Goal: Task Accomplishment & Management: Complete application form

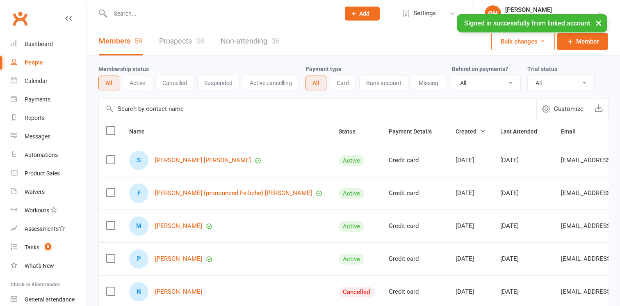
select select "100"
click at [193, 15] on input "text" at bounding box center [221, 13] width 226 height 11
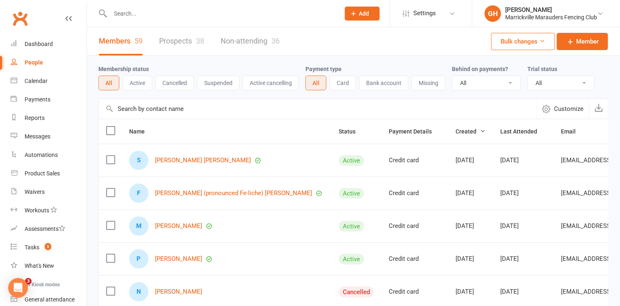
click at [193, 15] on input "text" at bounding box center [221, 13] width 226 height 11
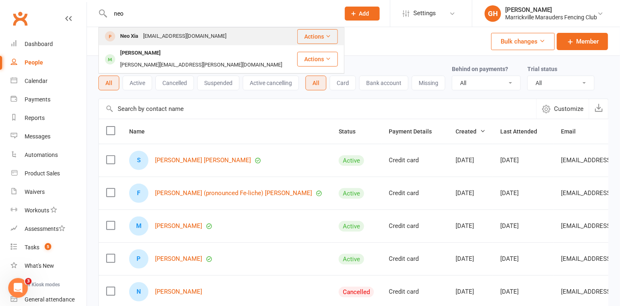
type input "neo"
click at [181, 35] on div "[EMAIL_ADDRESS][DOMAIN_NAME]" at bounding box center [185, 36] width 88 height 12
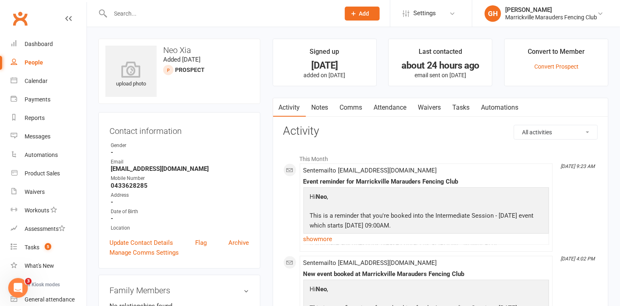
click at [398, 110] on link "Attendance" at bounding box center [390, 107] width 44 height 19
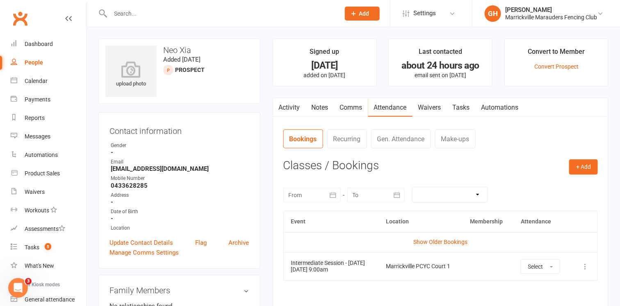
click at [427, 107] on link "Waivers" at bounding box center [430, 107] width 34 height 19
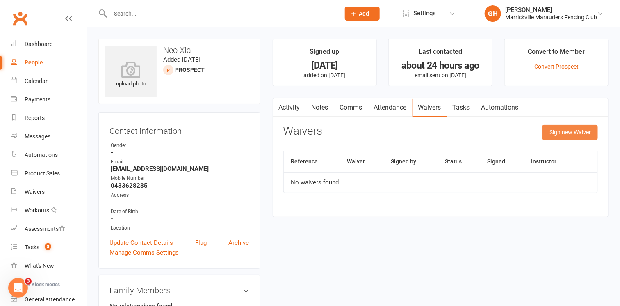
click at [556, 131] on button "Sign new Waiver" at bounding box center [570, 132] width 55 height 15
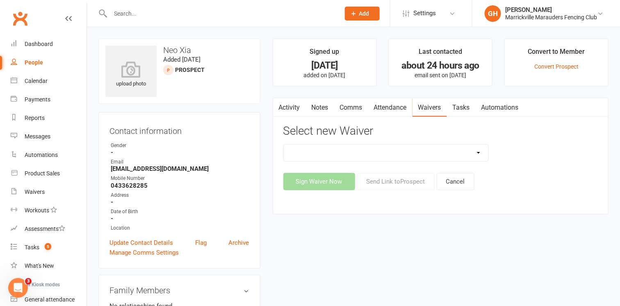
click at [375, 150] on select "Equipment Hire Form Equipment Return Form Free Trial Session Form Membership Si…" at bounding box center [386, 152] width 205 height 16
select select "12921"
click at [284, 144] on select "Equipment Hire Form Equipment Return Form Free Trial Session Form Membership Si…" at bounding box center [386, 152] width 205 height 16
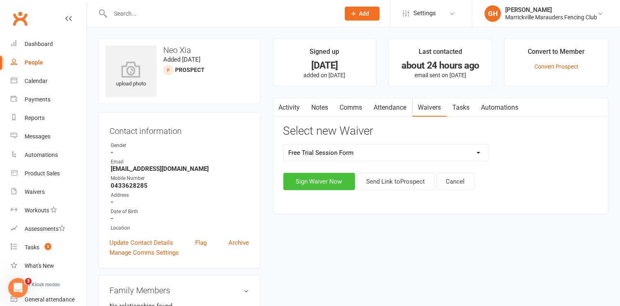
click at [341, 182] on button "Sign Waiver Now" at bounding box center [319, 181] width 72 height 17
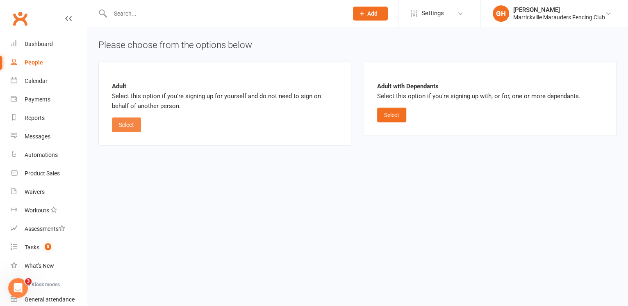
click at [126, 119] on button "Select" at bounding box center [126, 124] width 29 height 15
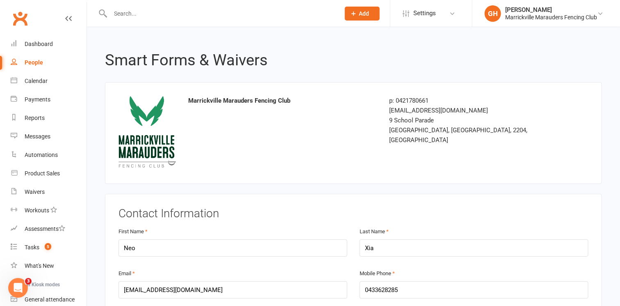
click at [331, 135] on div "Marrickville Marauders Fencing Club p: 0421780661 [EMAIL_ADDRESS][DOMAIN_NAME] …" at bounding box center [353, 133] width 482 height 75
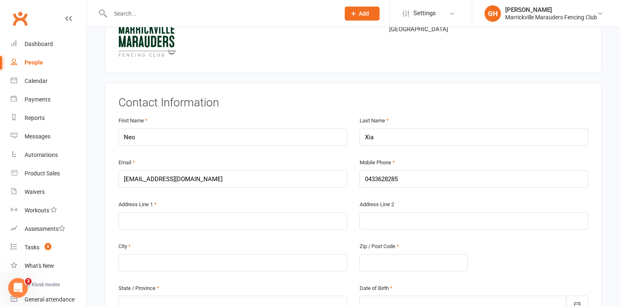
scroll to position [113, 0]
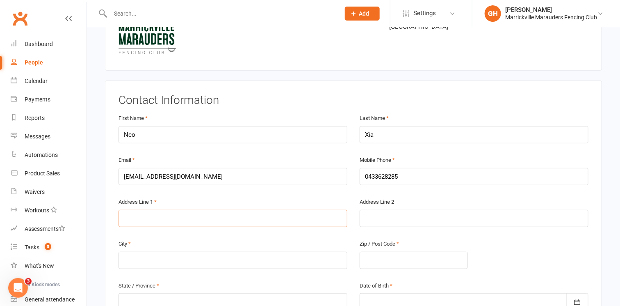
click at [151, 212] on input "text" at bounding box center [233, 218] width 229 height 17
type input "[STREET_ADDRESS]"
click at [143, 255] on input "text" at bounding box center [233, 259] width 229 height 17
type input "[GEOGRAPHIC_DATA]"
type input "2022"
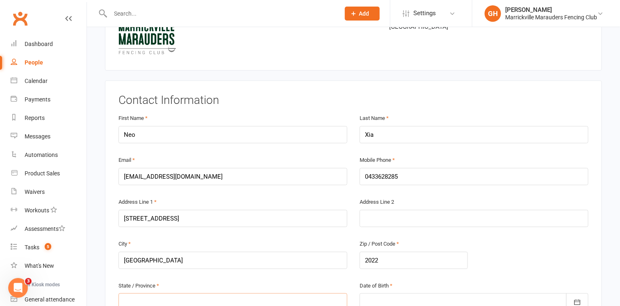
scroll to position [116, 0]
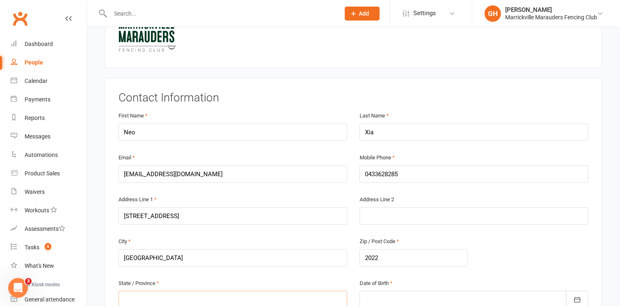
type input "n"
type input "[GEOGRAPHIC_DATA]"
click at [397, 297] on div at bounding box center [474, 298] width 229 height 17
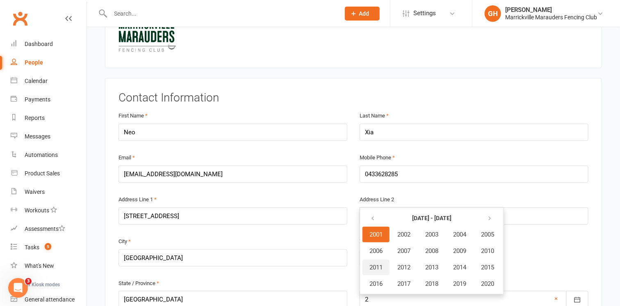
click at [384, 267] on button "2011" at bounding box center [376, 267] width 27 height 16
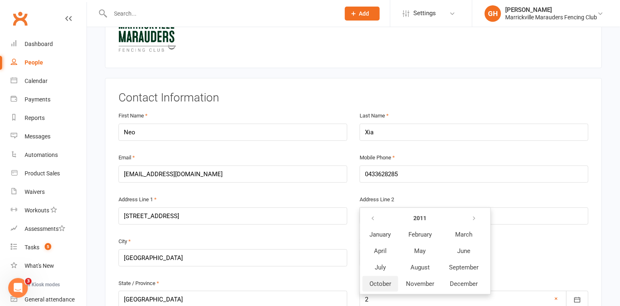
click at [378, 276] on button "October" at bounding box center [381, 284] width 36 height 16
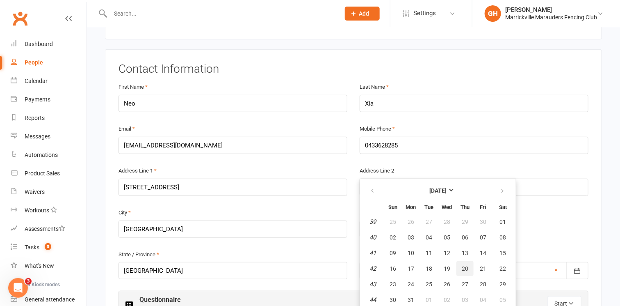
scroll to position [158, 0]
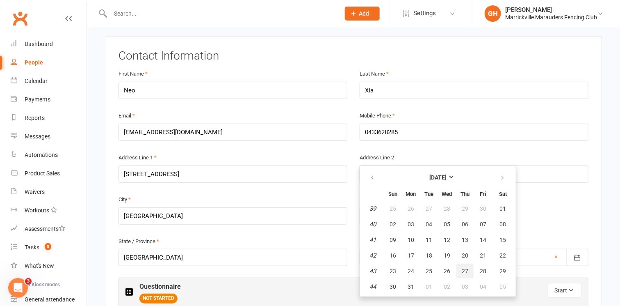
click at [467, 270] on button "27" at bounding box center [465, 270] width 17 height 15
type input "[DATE]"
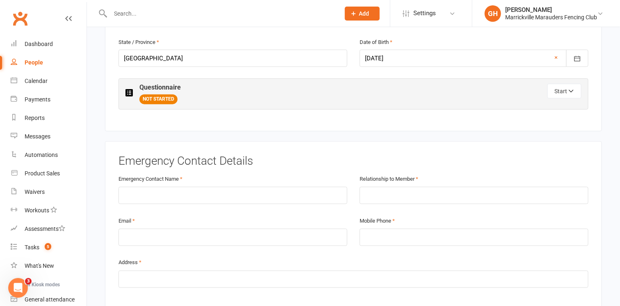
scroll to position [357, 0]
click at [199, 186] on input "text" at bounding box center [233, 194] width 229 height 17
type input "[PERSON_NAME]"
type input "Mother"
click at [150, 230] on input "email" at bounding box center [233, 236] width 229 height 17
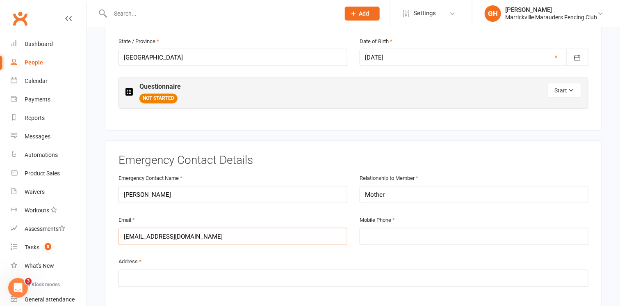
type input "[EMAIL_ADDRESS][DOMAIN_NAME]"
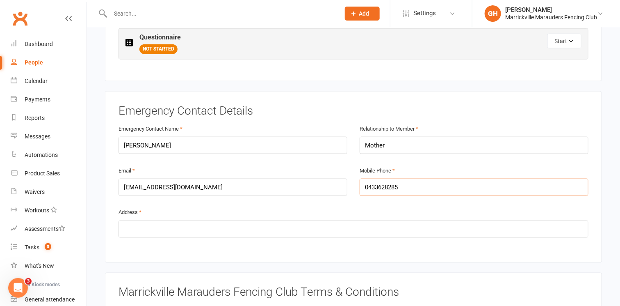
scroll to position [407, 0]
type input "0433628285"
click at [150, 230] on input "text" at bounding box center [354, 228] width 470 height 17
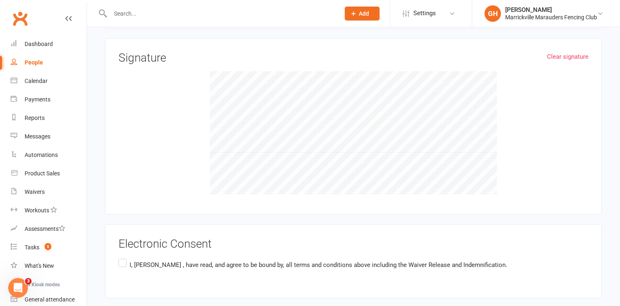
scroll to position [918, 0]
type input "[STREET_ADDRESS]"
click at [121, 256] on label "I, [PERSON_NAME] , have read, and agree to be bound by, all terms and condition…" at bounding box center [313, 264] width 389 height 16
click at [121, 256] on input "I, [PERSON_NAME] , have read, and agree to be bound by, all terms and condition…" at bounding box center [121, 256] width 5 height 0
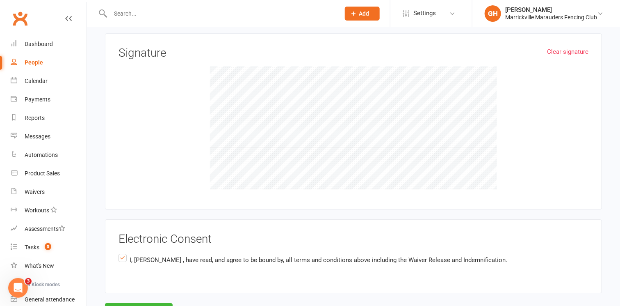
scroll to position [957, 0]
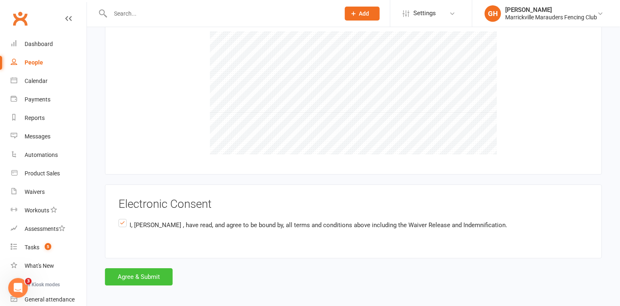
click at [144, 274] on button "Agree & Submit" at bounding box center [139, 276] width 68 height 17
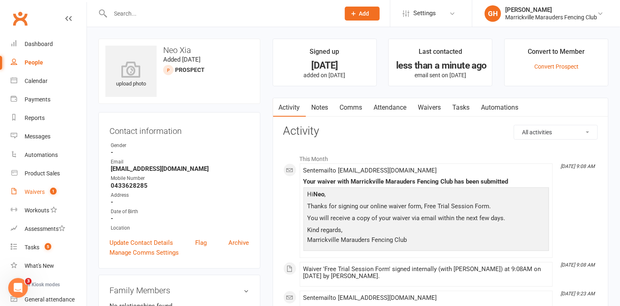
click at [20, 190] on link "Waivers 1" at bounding box center [49, 192] width 76 height 18
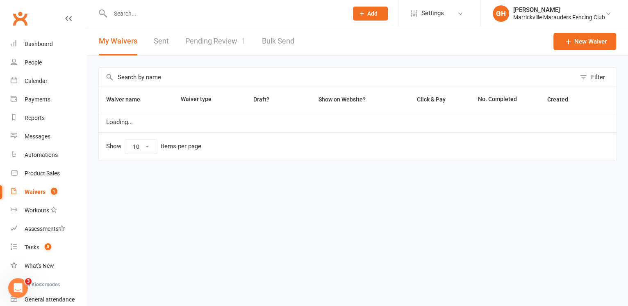
click at [216, 37] on link "Pending Review 1" at bounding box center [215, 41] width 60 height 28
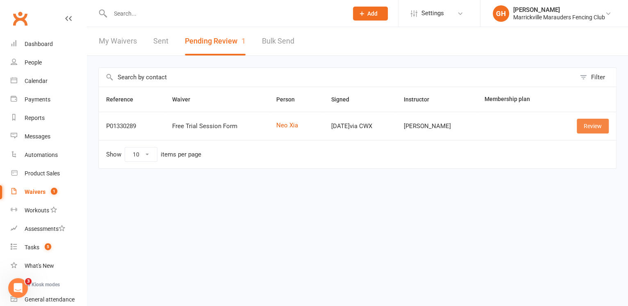
click at [589, 123] on link "Review" at bounding box center [593, 126] width 32 height 15
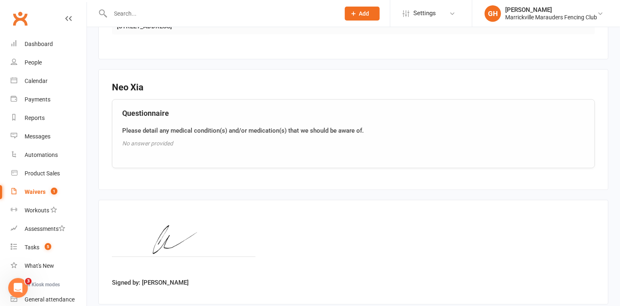
scroll to position [578, 0]
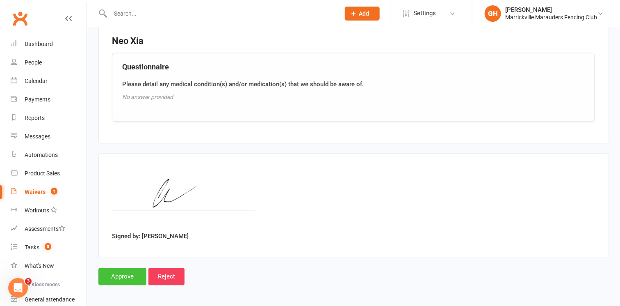
click at [124, 273] on input "Approve" at bounding box center [122, 276] width 48 height 17
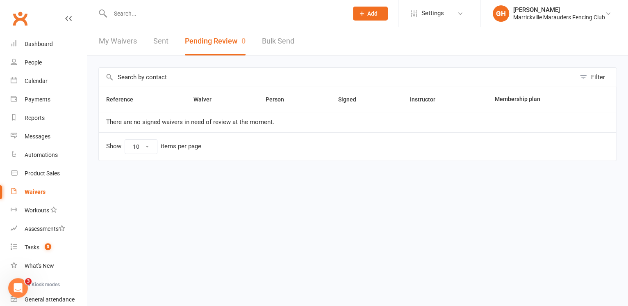
click at [124, 195] on html "Prospect Member Non-attending contact Class / event Appointment Task Membership…" at bounding box center [314, 97] width 628 height 195
click at [34, 243] on link "Tasks 5" at bounding box center [49, 247] width 76 height 18
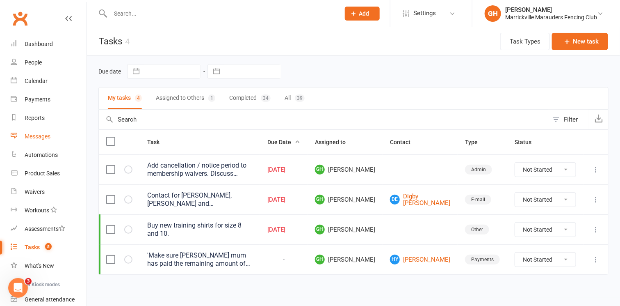
click at [43, 142] on link "Messages" at bounding box center [49, 136] width 76 height 18
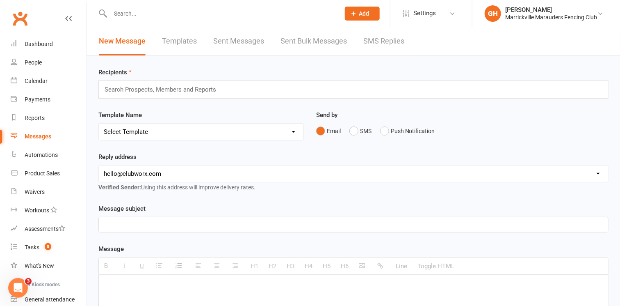
click at [271, 176] on select "[EMAIL_ADDRESS][DOMAIN_NAME] [EMAIL_ADDRESS][DOMAIN_NAME] [EMAIL_ADDRESS][DOMAI…" at bounding box center [354, 173] width 510 height 16
select select "1"
click at [99, 165] on select "[EMAIL_ADDRESS][DOMAIN_NAME] [EMAIL_ADDRESS][DOMAIN_NAME] [EMAIL_ADDRESS][DOMAI…" at bounding box center [354, 173] width 510 height 16
click at [223, 131] on select "Select Template [Email] Payment Due Reminder (7 Days) [Email] Welcome Email Col…" at bounding box center [201, 131] width 205 height 16
select select "17"
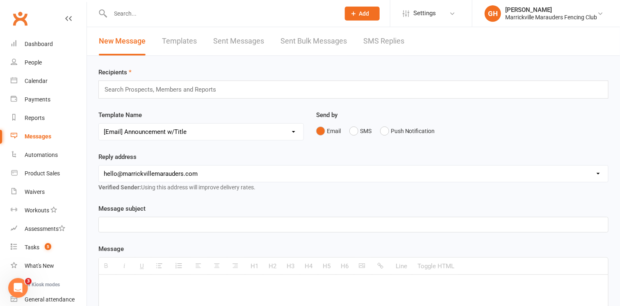
click at [99, 123] on select "Select Template [Email] Payment Due Reminder (7 Days) [Email] Welcome Email Col…" at bounding box center [201, 131] width 205 height 16
select select "0"
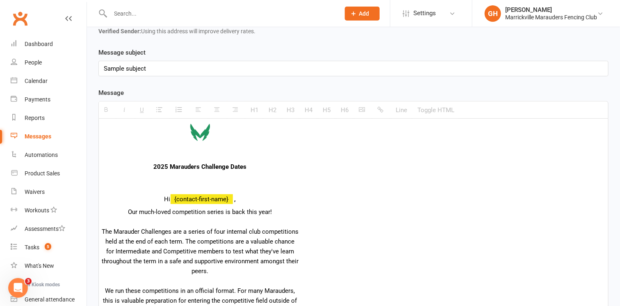
scroll to position [155, 0]
click at [389, 150] on td "2025 Marauders Challenge Dates Hi {contact-first-name} , Our much-loved competi…" at bounding box center [348, 283] width 500 height 321
